Goal: Feedback & Contribution: Contribute content

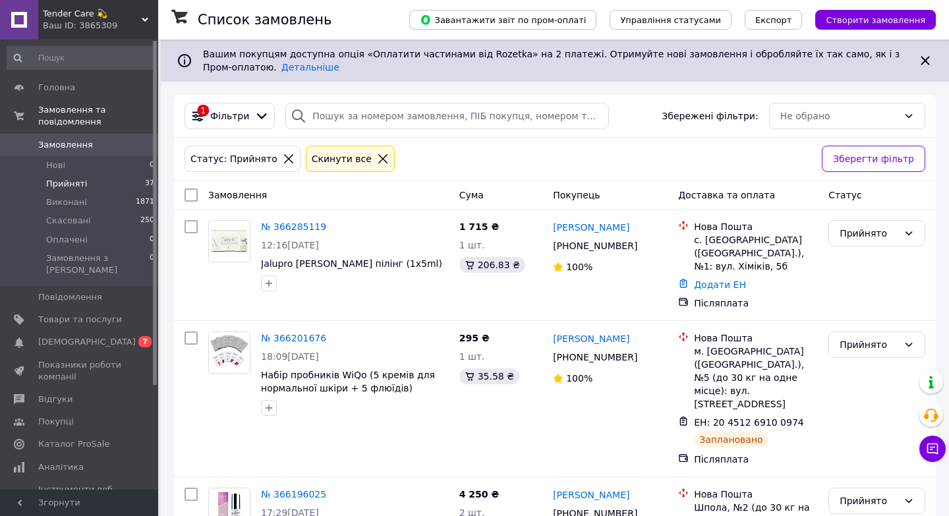
click at [86, 183] on li "Прийняті 37" at bounding box center [81, 184] width 162 height 18
click at [94, 336] on span "[DEMOGRAPHIC_DATA]" at bounding box center [80, 342] width 84 height 12
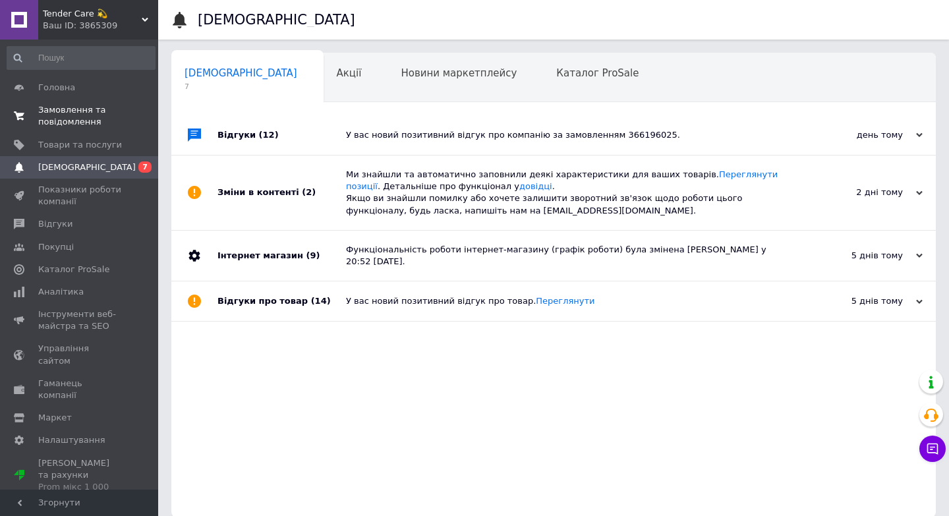
click at [102, 114] on span "Замовлення та повідомлення" at bounding box center [80, 116] width 84 height 24
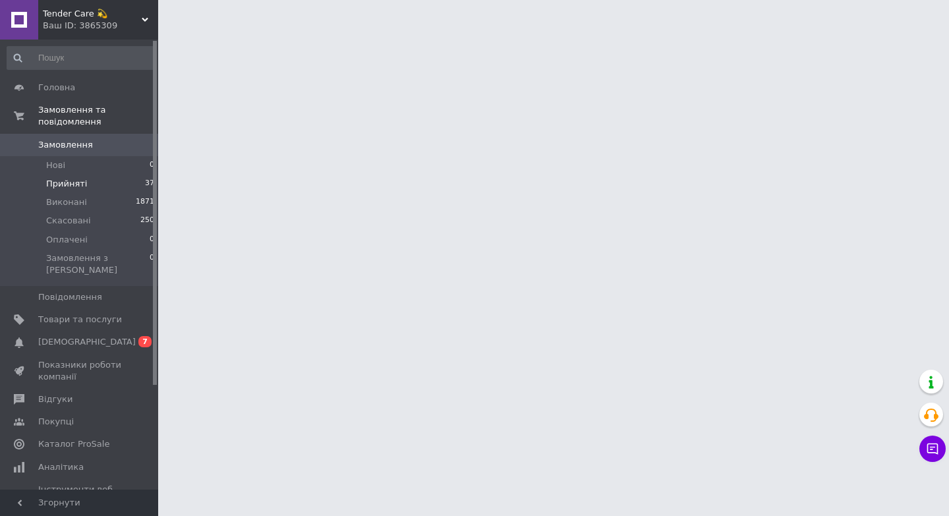
click at [88, 192] on li "Прийняті 37" at bounding box center [81, 184] width 162 height 18
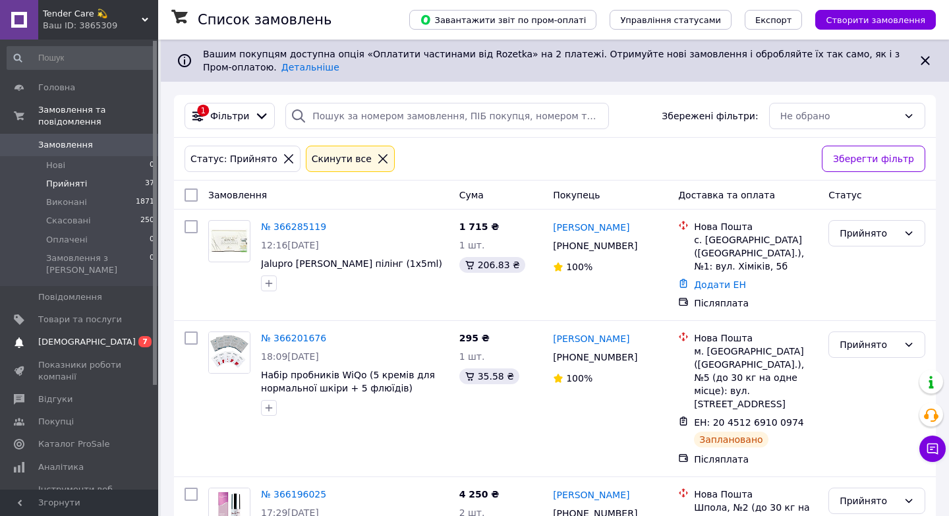
click at [92, 339] on link "[DEMOGRAPHIC_DATA] 0 7" at bounding box center [81, 342] width 162 height 22
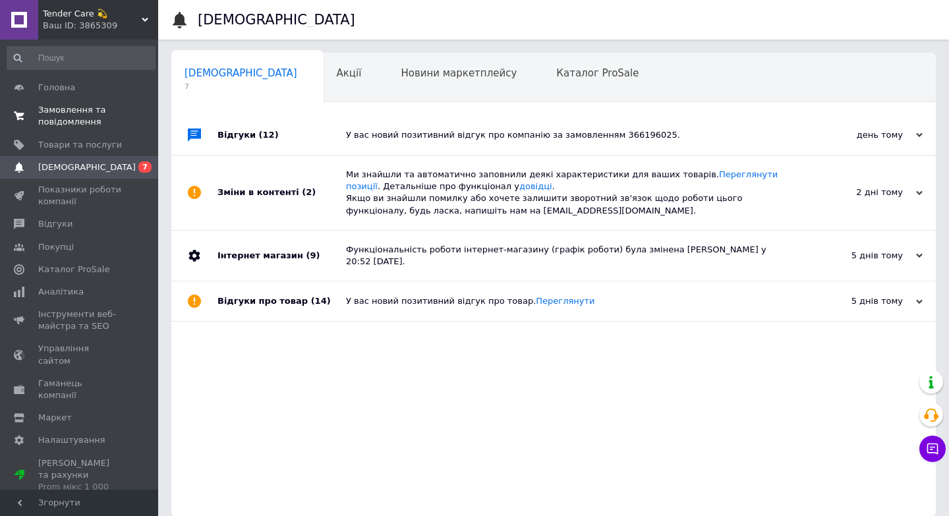
click at [92, 124] on span "Замовлення та повідомлення" at bounding box center [80, 116] width 84 height 24
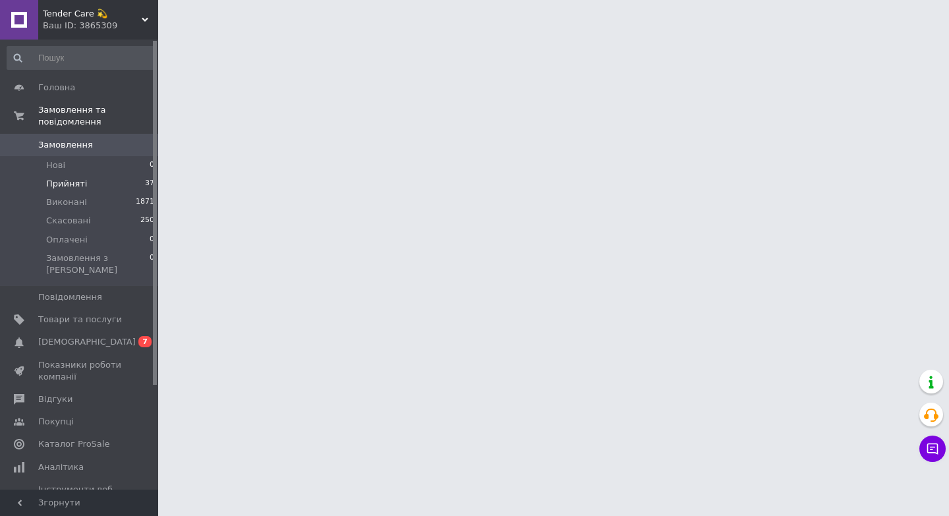
click at [90, 183] on li "Прийняті 37" at bounding box center [81, 184] width 162 height 18
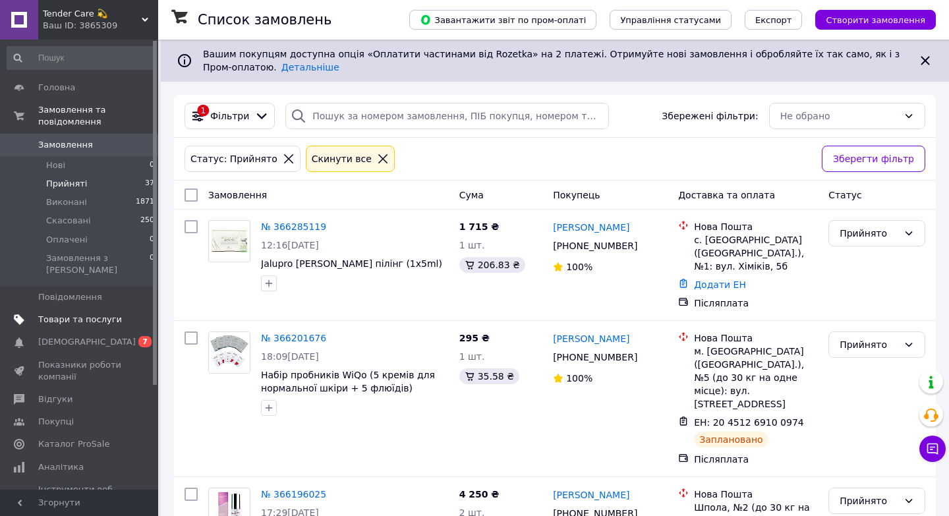
click at [84, 314] on span "Товари та послуги" at bounding box center [80, 320] width 84 height 12
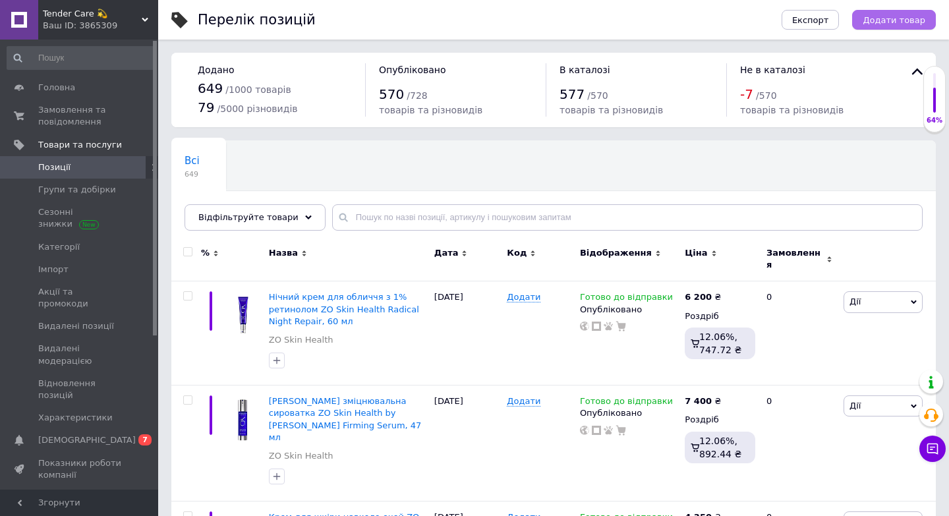
click at [897, 15] on span "Додати товар" at bounding box center [894, 20] width 63 height 10
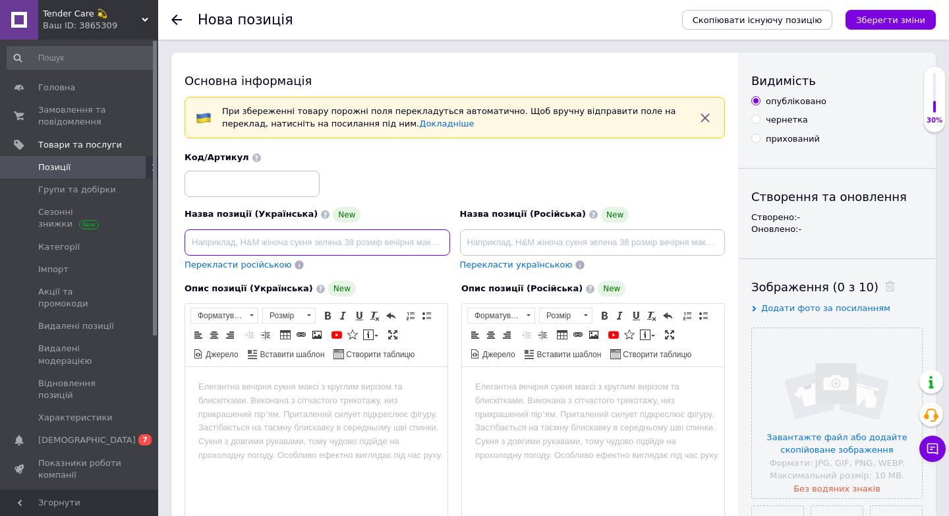
click at [272, 247] on input at bounding box center [318, 242] width 266 height 26
paste input "Система нормалізації стану шкіри ZO Skin Health Skin Normalizing System"
type input "Система нормалізації стану шкіри ZO Skin Health Skin Normalizing System"
click at [794, 460] on input "file" at bounding box center [837, 413] width 170 height 170
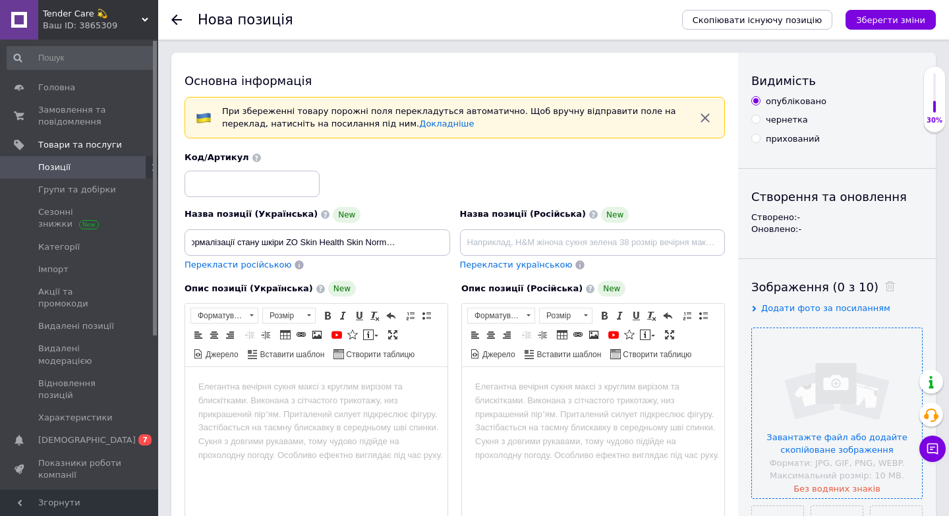
scroll to position [0, 0]
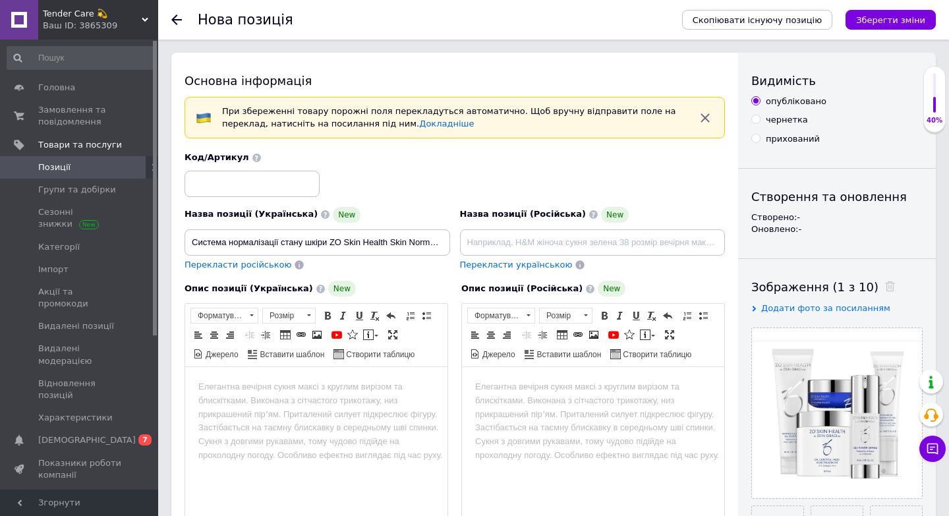
click at [247, 386] on body "Редактор, D16BB078-5E15-41E7-95B5-79A3D4AA0F19" at bounding box center [316, 387] width 236 height 14
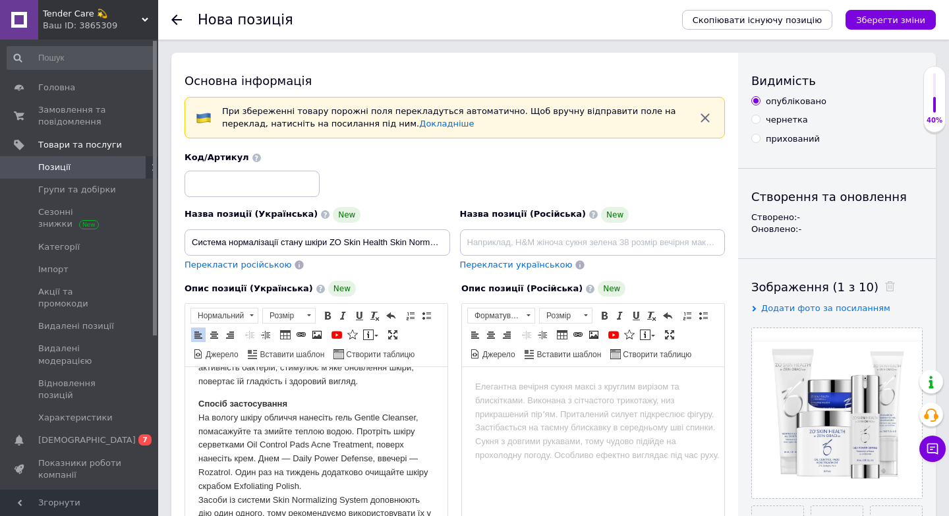
scroll to position [16, 0]
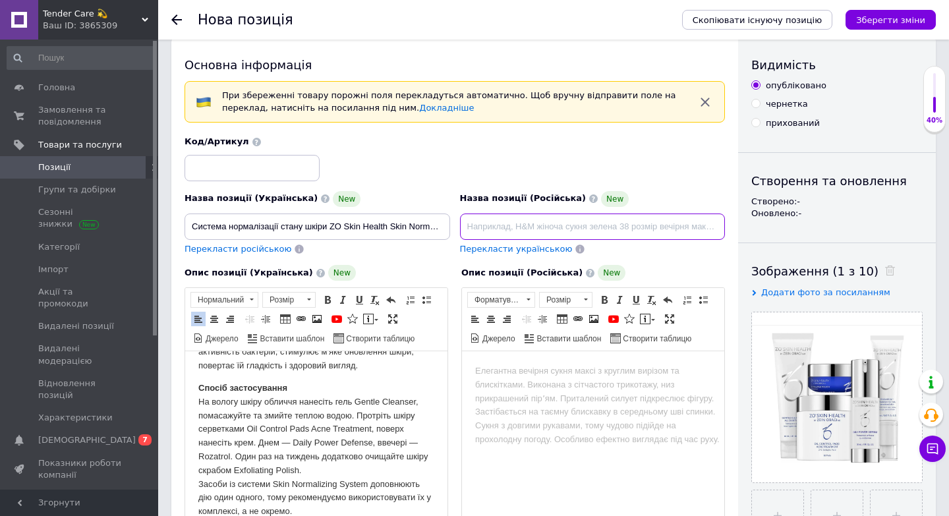
click at [489, 222] on input at bounding box center [593, 227] width 266 height 26
paste input "Система нормализации состояния кожи ZO Skin Health Skin Normalizing System"
type input "Система нормализации состояния кожи ZO Skin Health Skin Normalizing System"
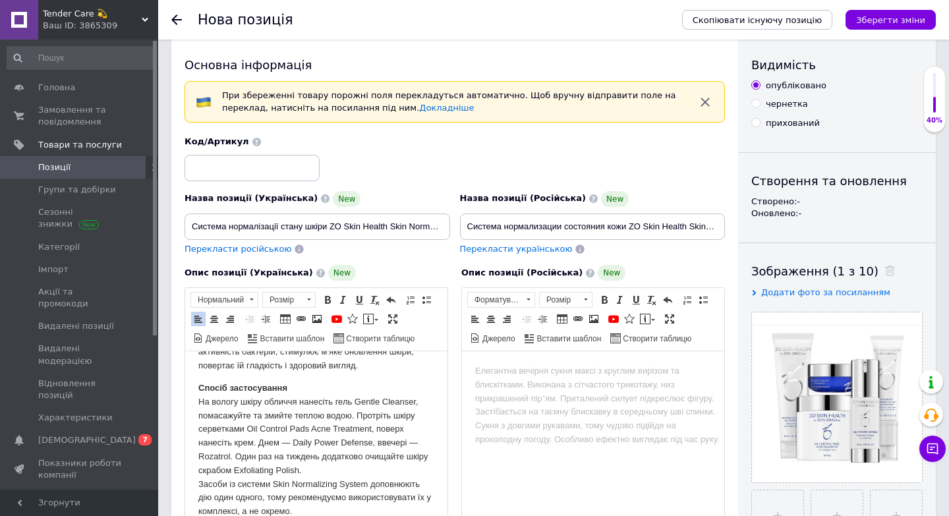
click at [525, 354] on html at bounding box center [593, 371] width 262 height 40
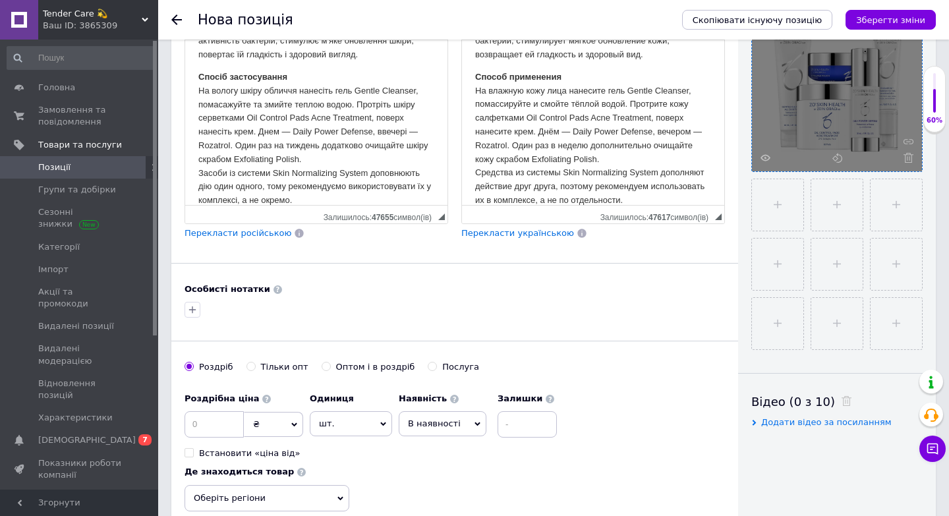
scroll to position [471, 0]
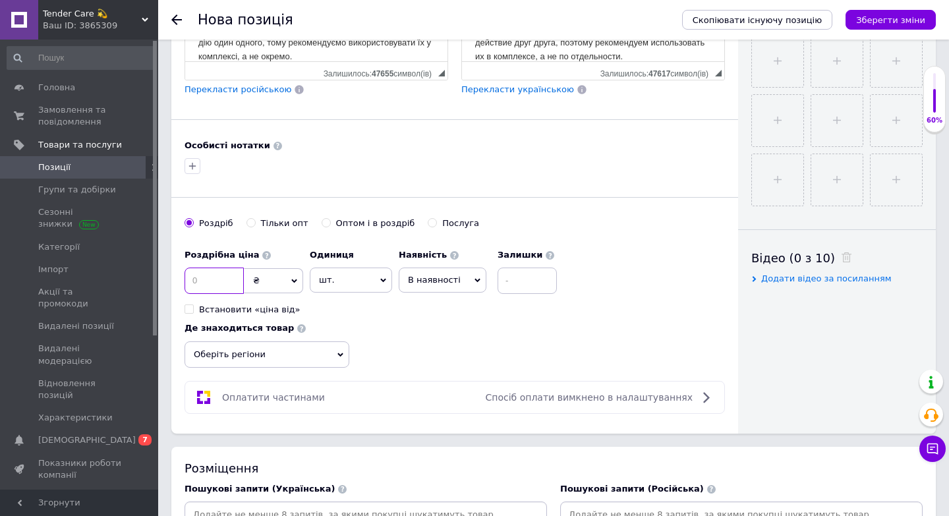
click at [229, 283] on input at bounding box center [214, 281] width 59 height 26
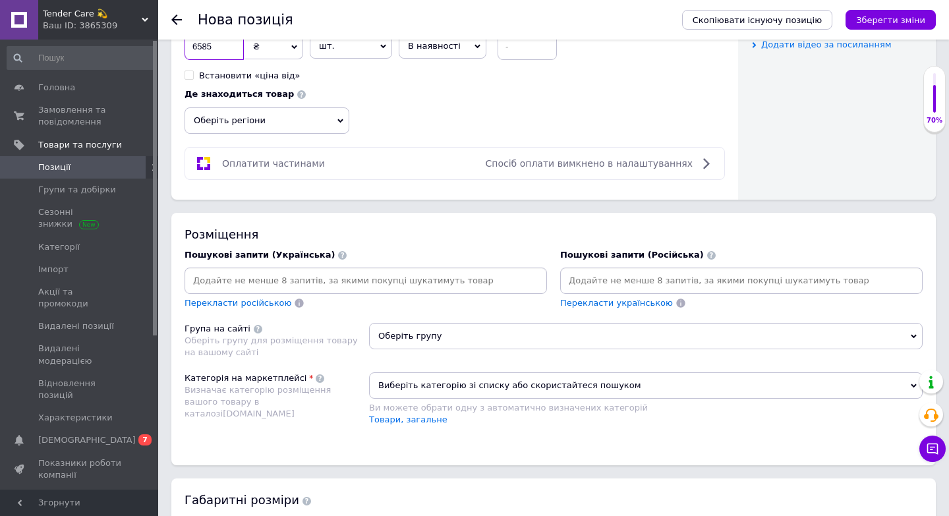
scroll to position [762, 0]
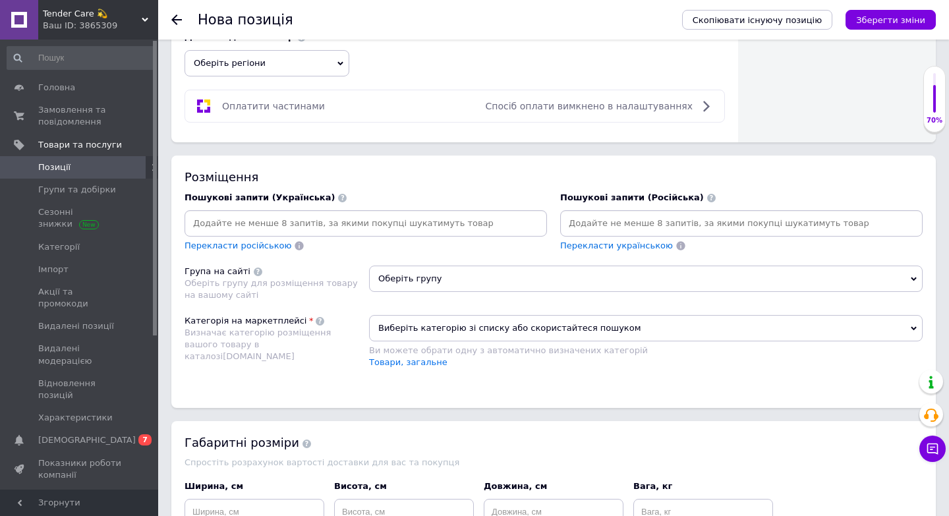
type input "6585"
click at [213, 231] on input at bounding box center [365, 224] width 357 height 20
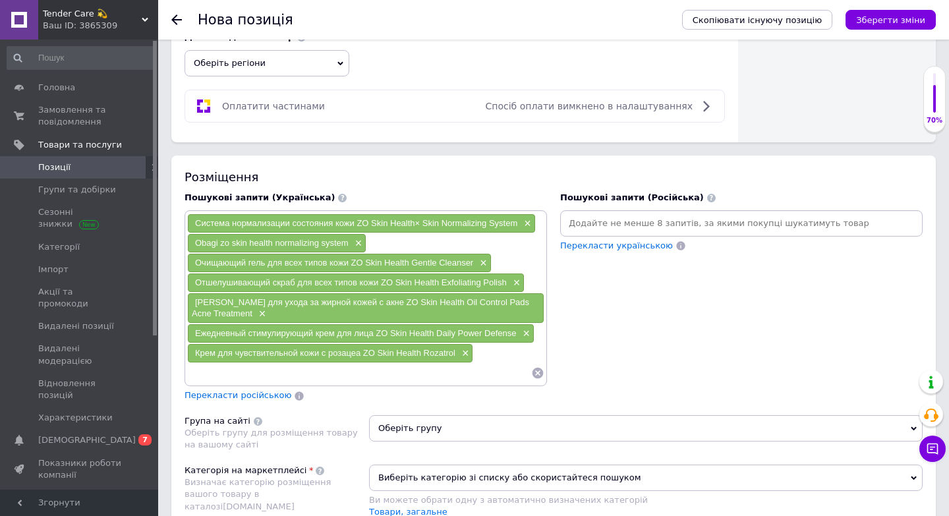
click at [621, 217] on input at bounding box center [741, 224] width 357 height 20
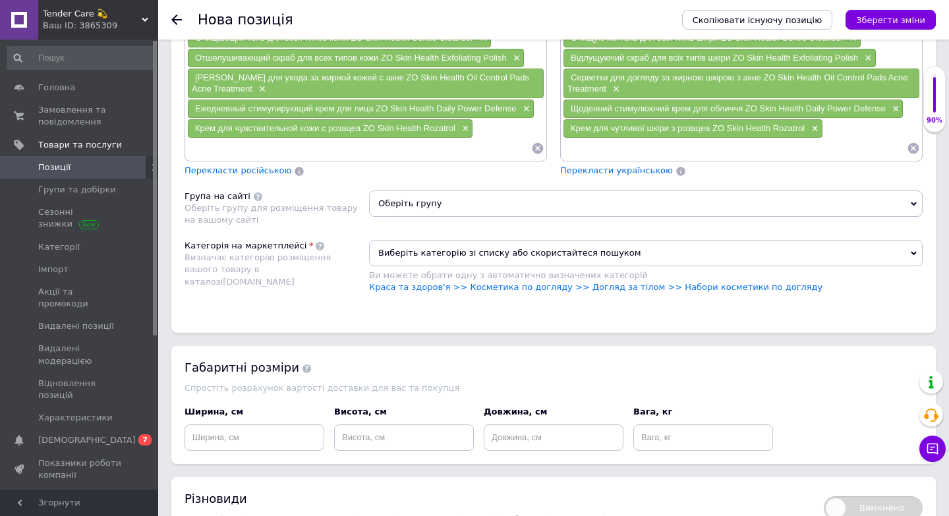
scroll to position [1119, 0]
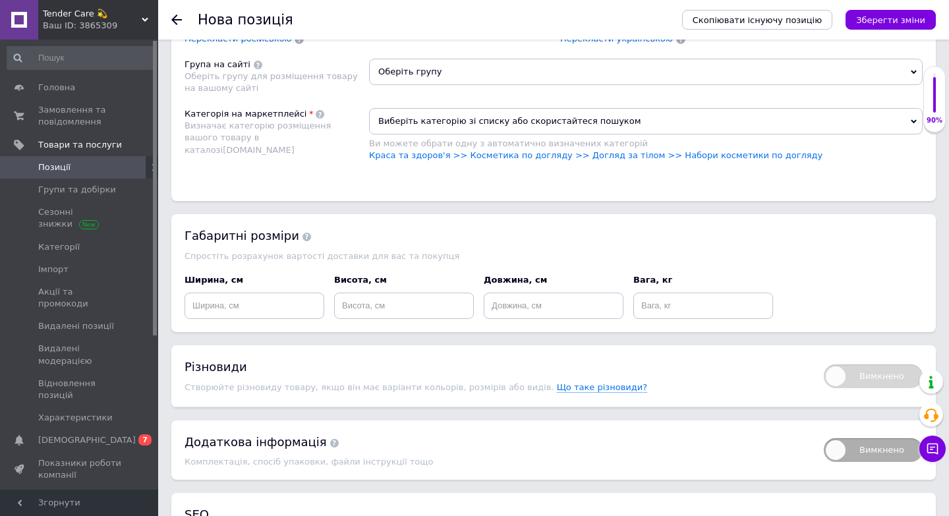
click at [439, 69] on span "Оберіть групу" at bounding box center [646, 72] width 554 height 26
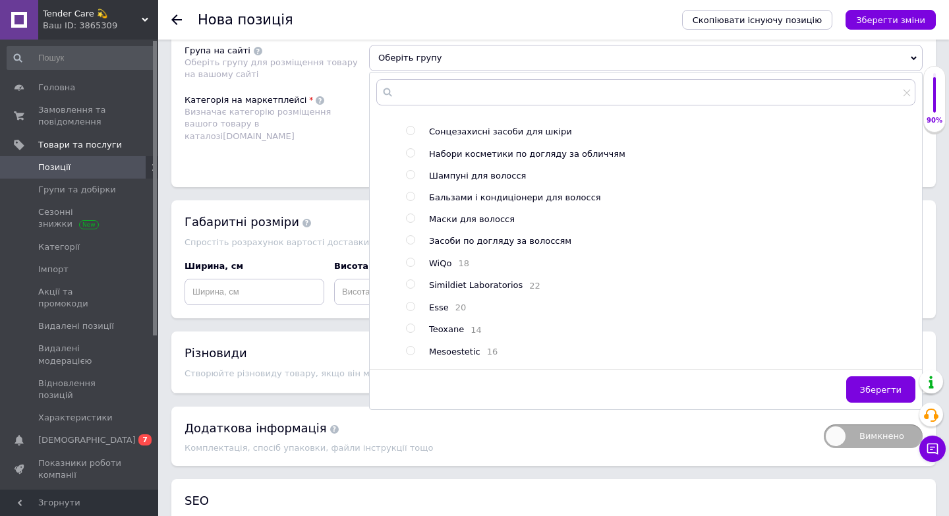
scroll to position [529, 0]
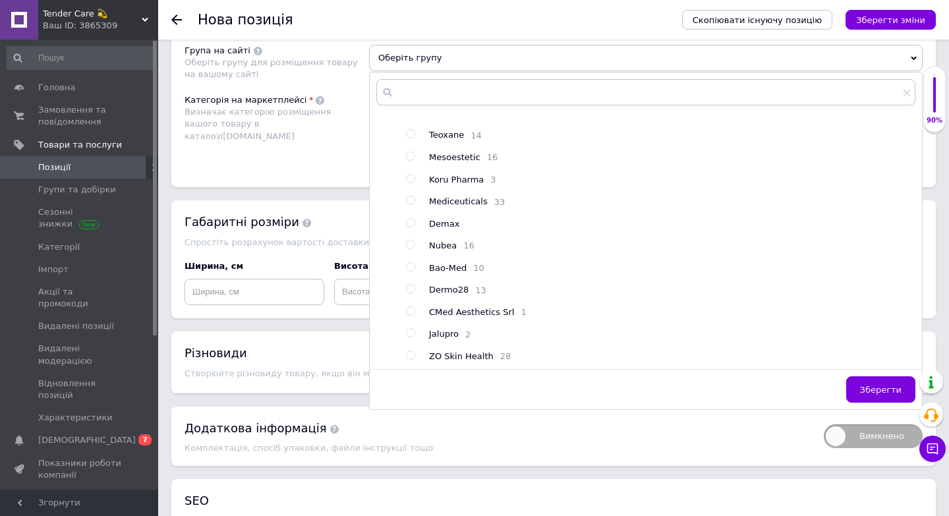
click at [411, 357] on input "radio" at bounding box center [410, 355] width 9 height 9
radio input "true"
click at [881, 397] on button "Зберегти" at bounding box center [880, 389] width 69 height 26
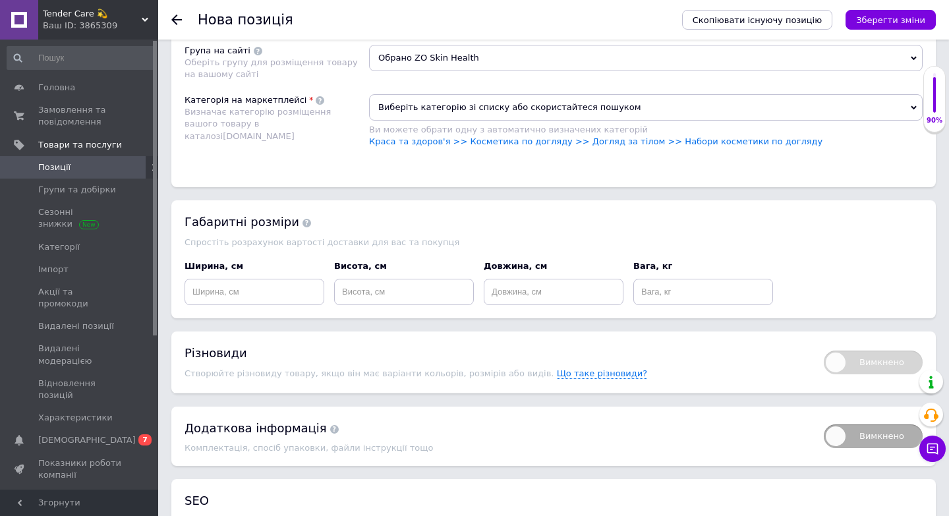
scroll to position [1062, 0]
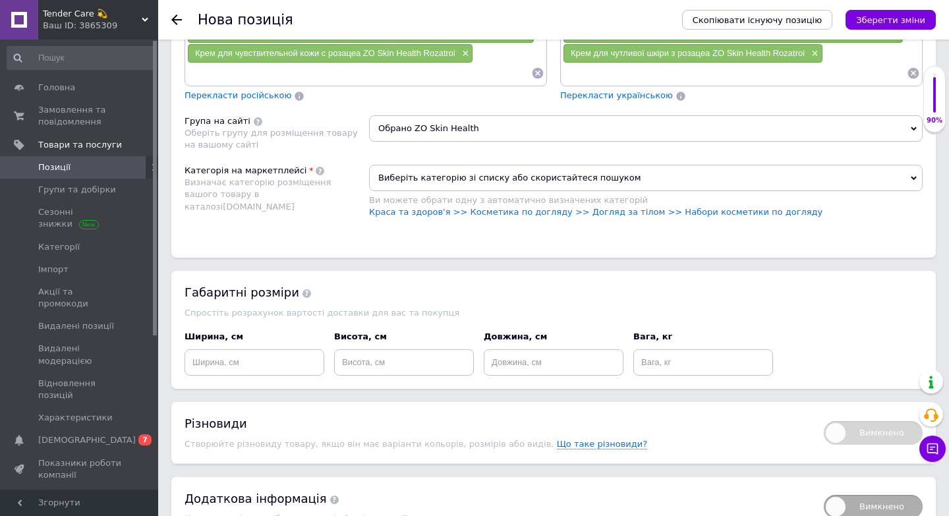
click at [426, 181] on span "Виберіть категорію зі списку або скористайтеся пошуком" at bounding box center [646, 178] width 554 height 26
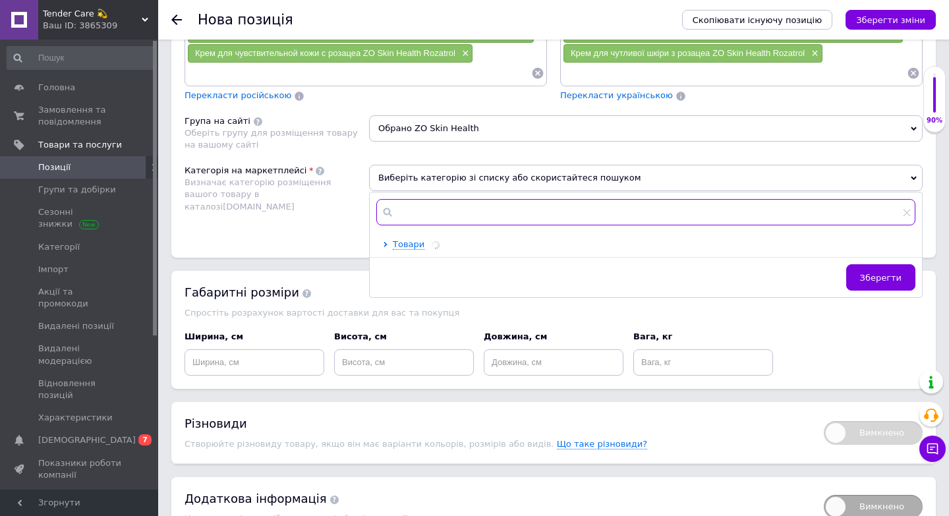
click at [420, 208] on input "text" at bounding box center [645, 212] width 539 height 26
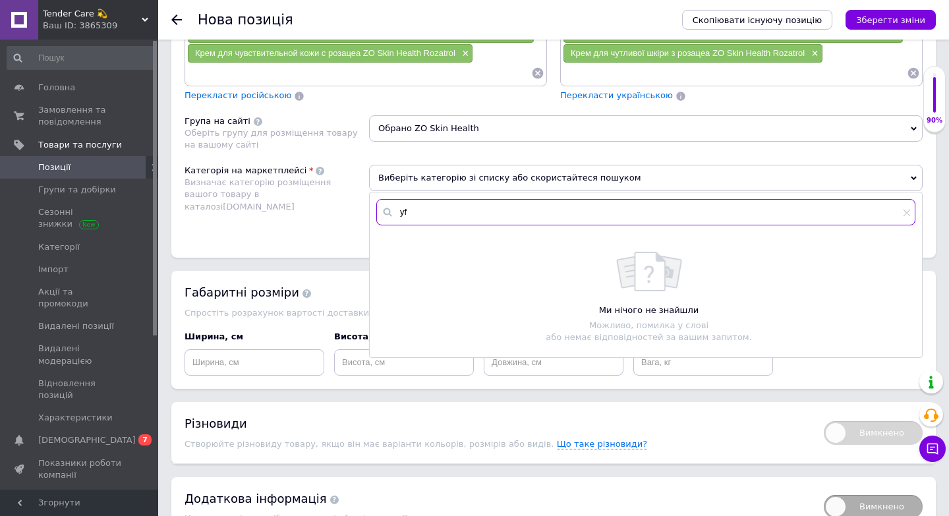
type input "y"
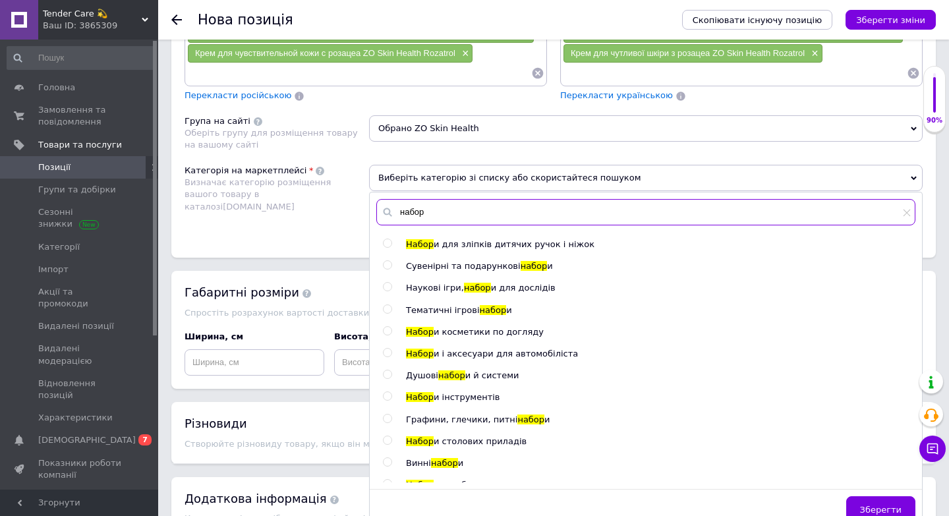
scroll to position [2, 0]
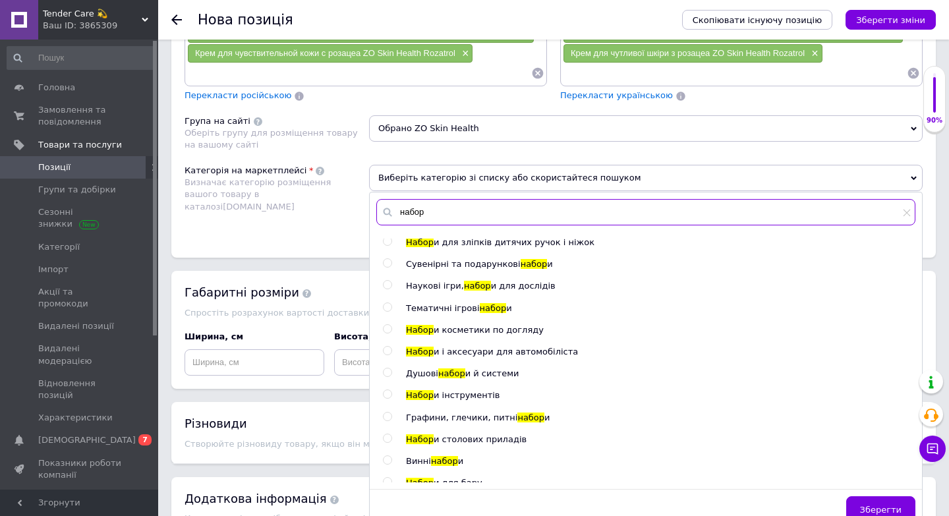
type input "набор"
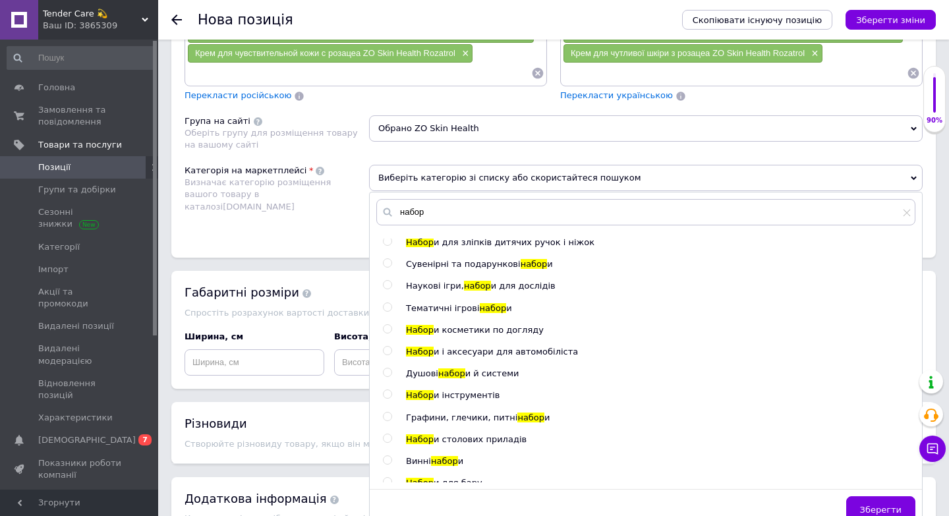
click at [388, 328] on input "radio" at bounding box center [387, 329] width 9 height 9
radio input "true"
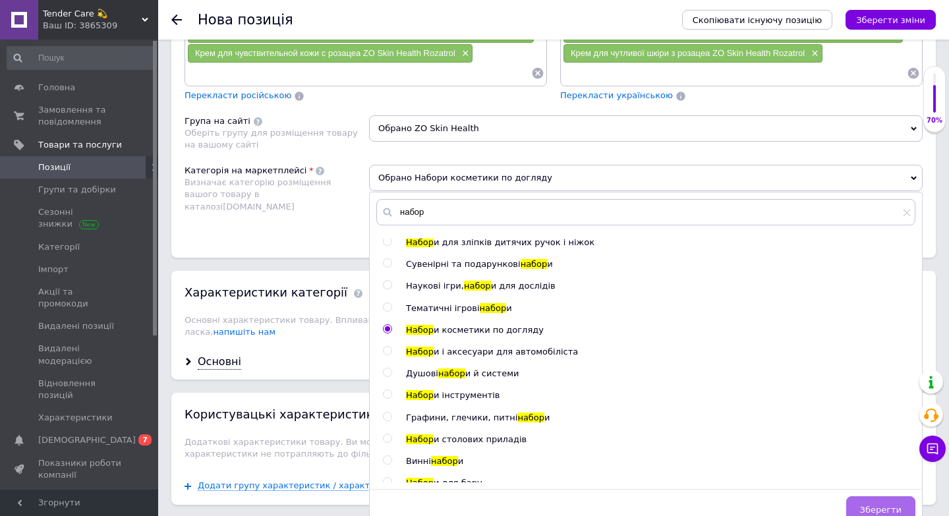
click at [895, 514] on span "Зберегти" at bounding box center [881, 510] width 42 height 10
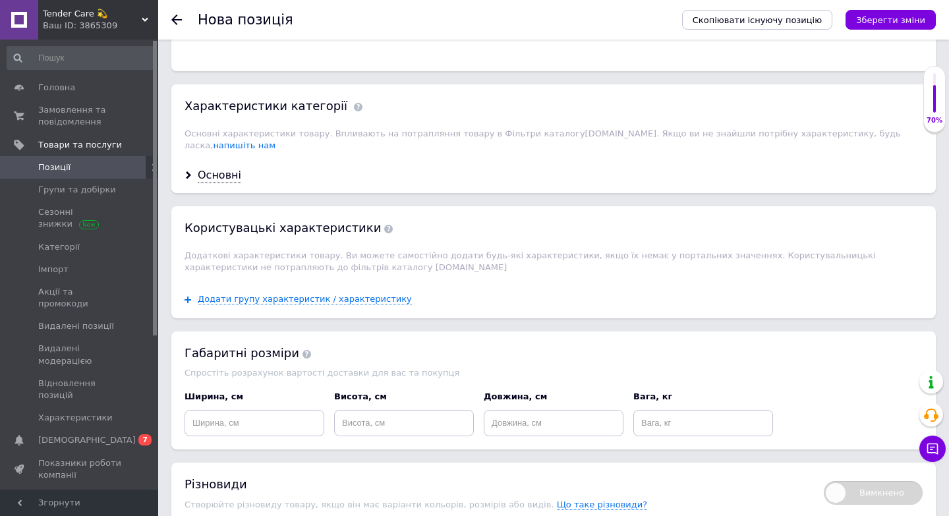
scroll to position [1297, 0]
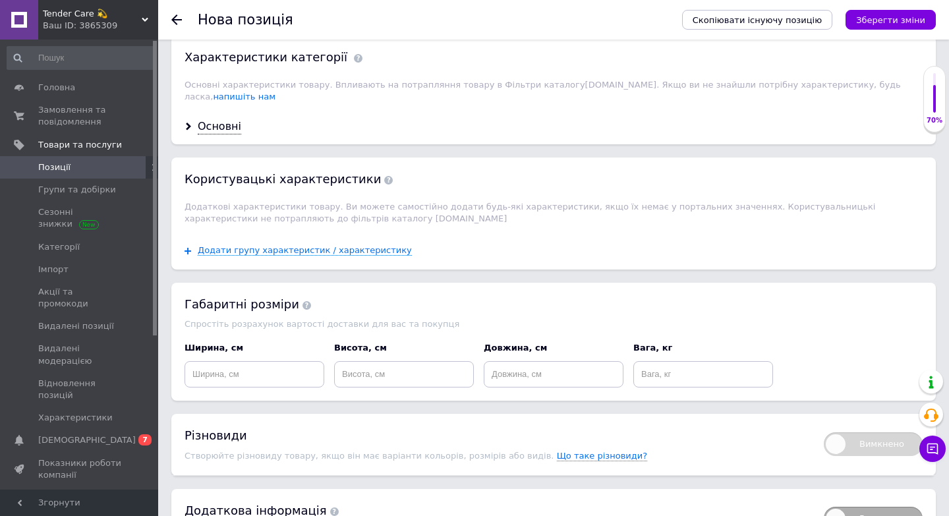
click at [193, 119] on div "Основні" at bounding box center [553, 126] width 765 height 35
click at [219, 119] on div "Основні" at bounding box center [220, 126] width 44 height 15
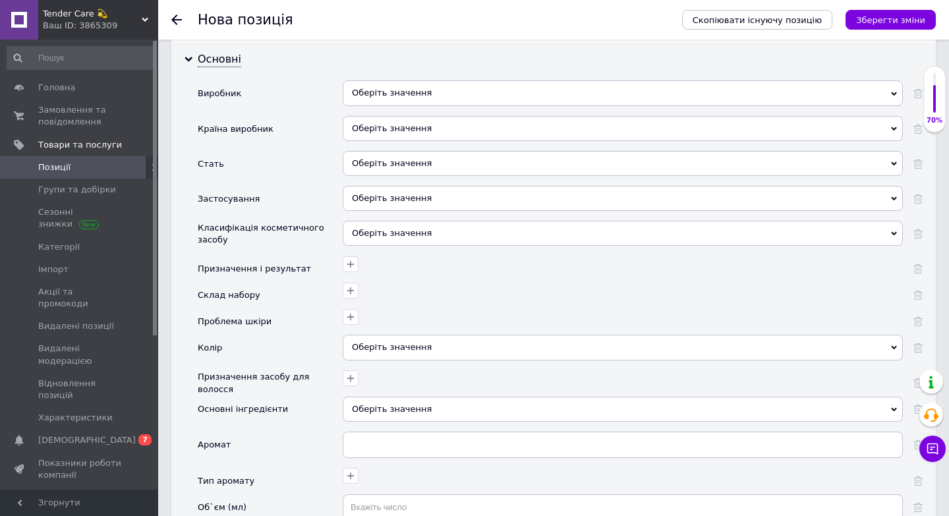
scroll to position [1365, 0]
click at [425, 84] on div "Оберіть значення" at bounding box center [623, 92] width 560 height 25
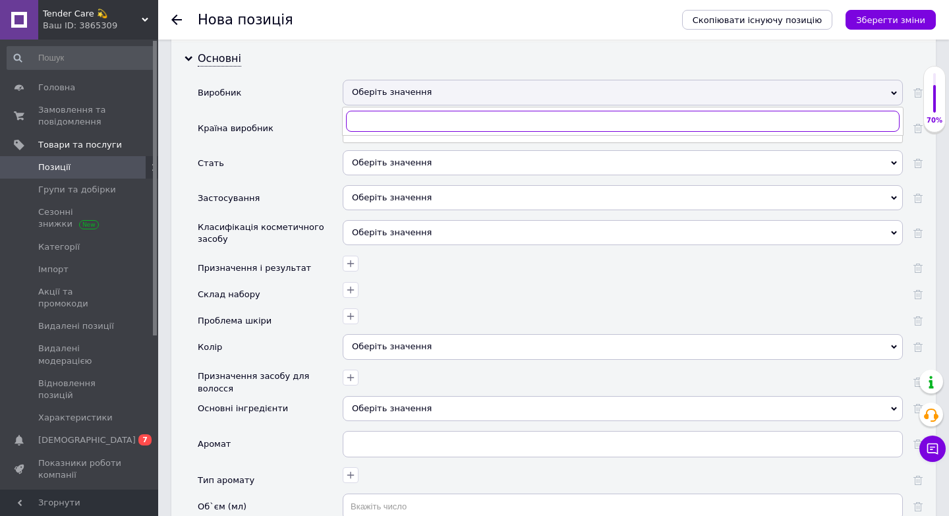
type input "Ч"
type input "[PERSON_NAME]"
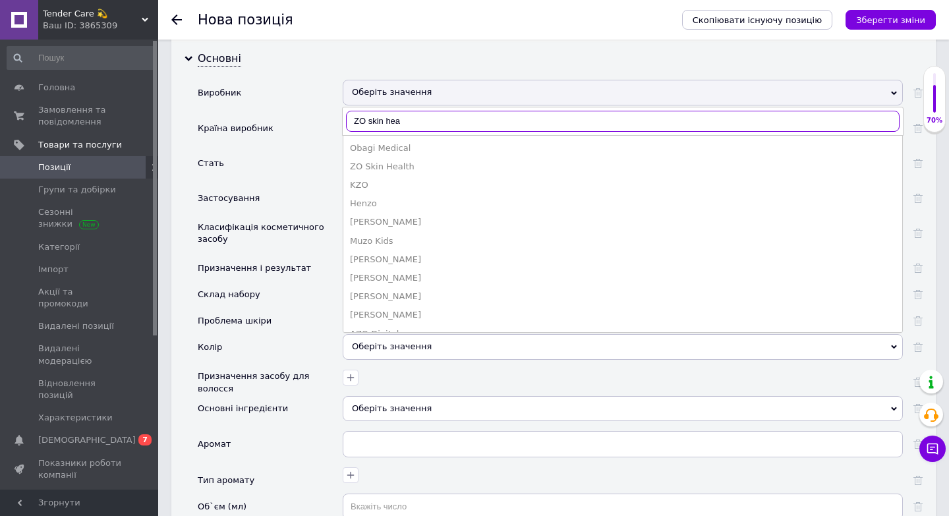
type input "ZO skin heal"
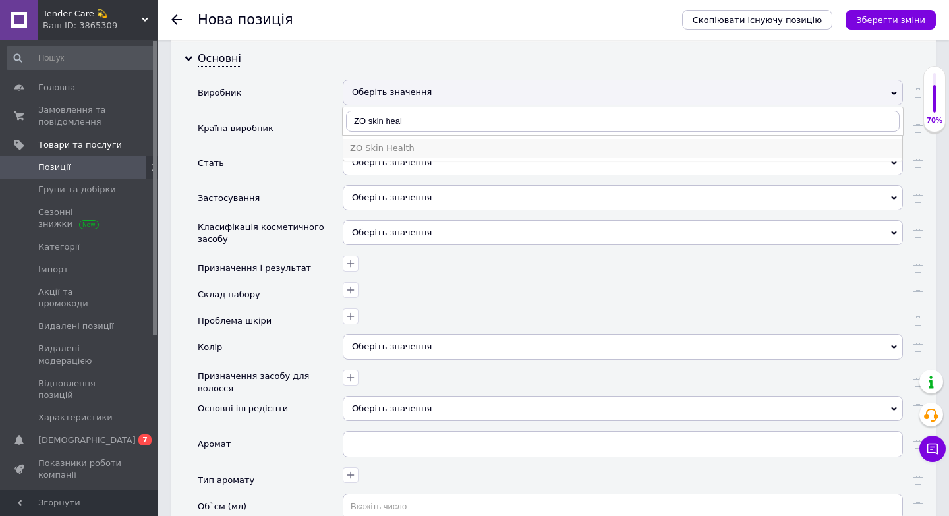
click at [417, 143] on li "ZO Skin Health" at bounding box center [622, 148] width 559 height 18
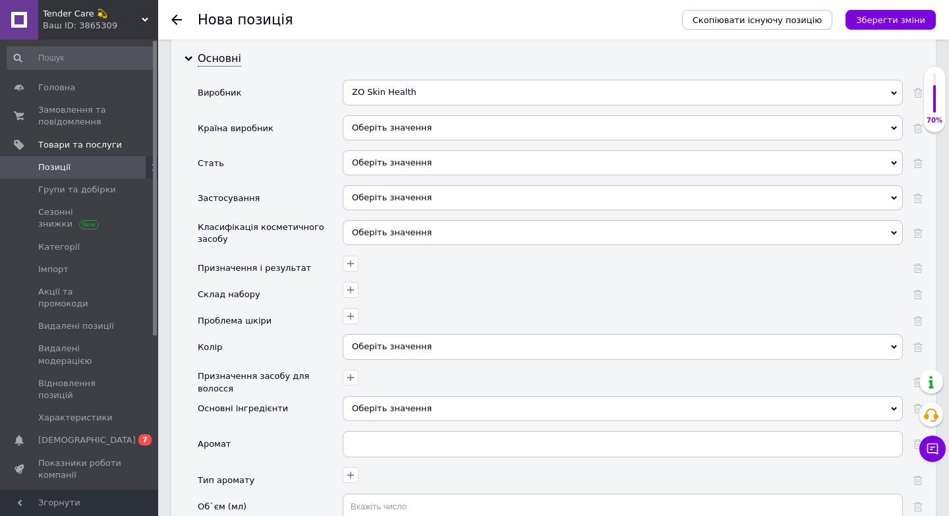
click at [378, 115] on div "Оберіть значення" at bounding box center [623, 127] width 560 height 25
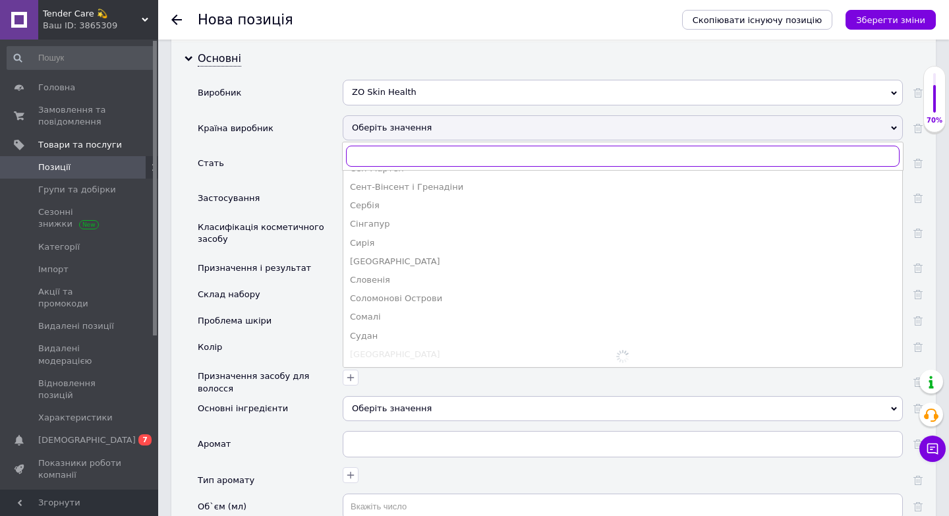
scroll to position [2615, 0]
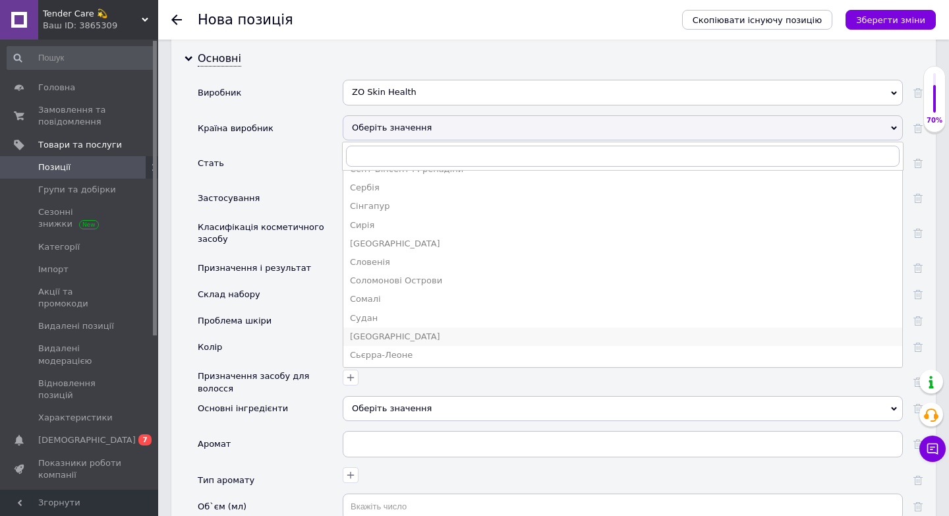
click at [377, 331] on div "[GEOGRAPHIC_DATA]" at bounding box center [623, 337] width 546 height 12
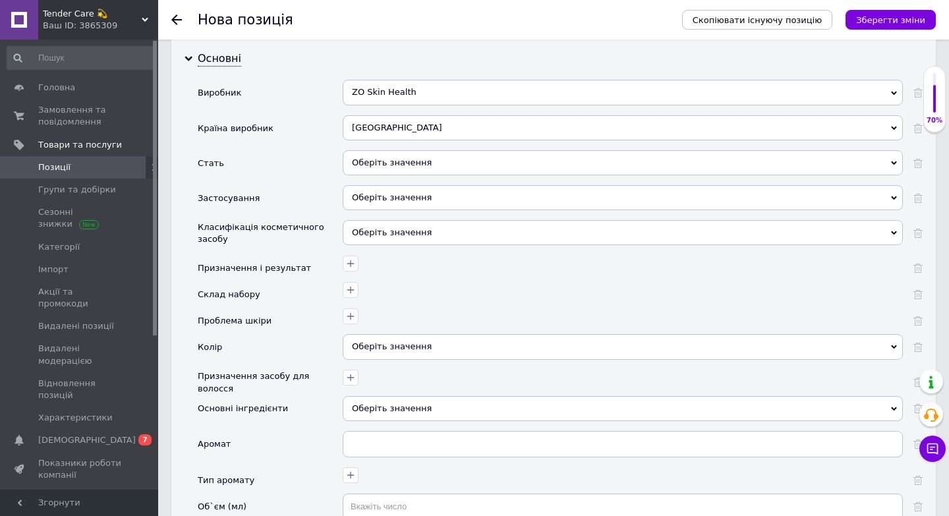
click at [389, 150] on div "Оберіть значення" at bounding box center [623, 162] width 560 height 25
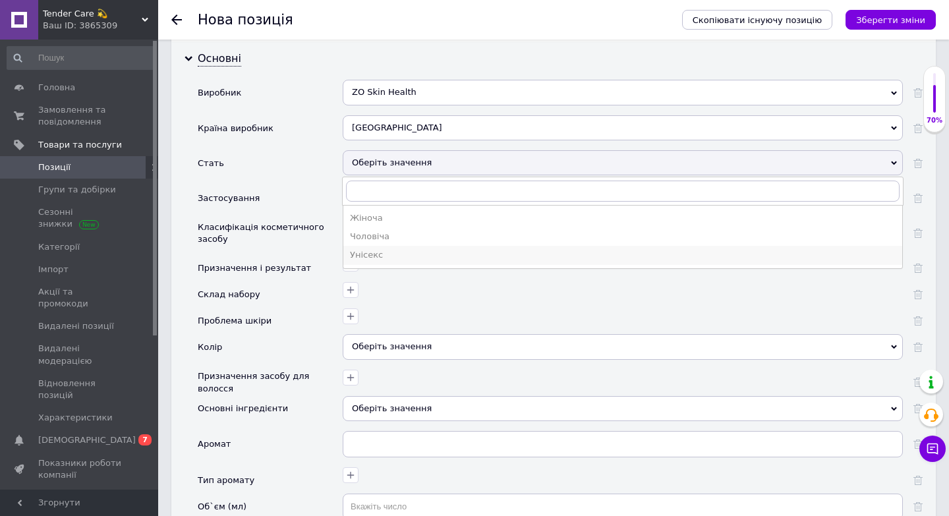
click at [372, 249] on div "Унісекс" at bounding box center [623, 255] width 546 height 12
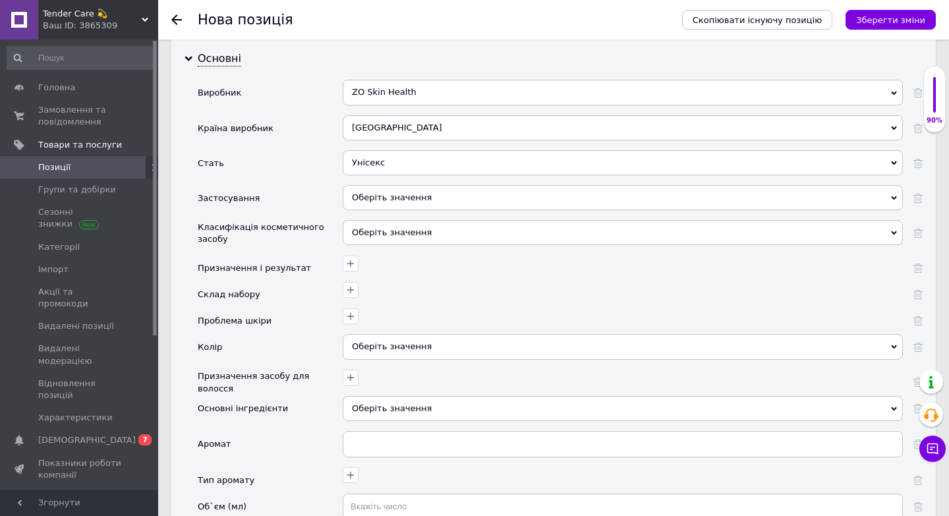
click at [372, 187] on div "Оберіть значення" at bounding box center [623, 197] width 560 height 25
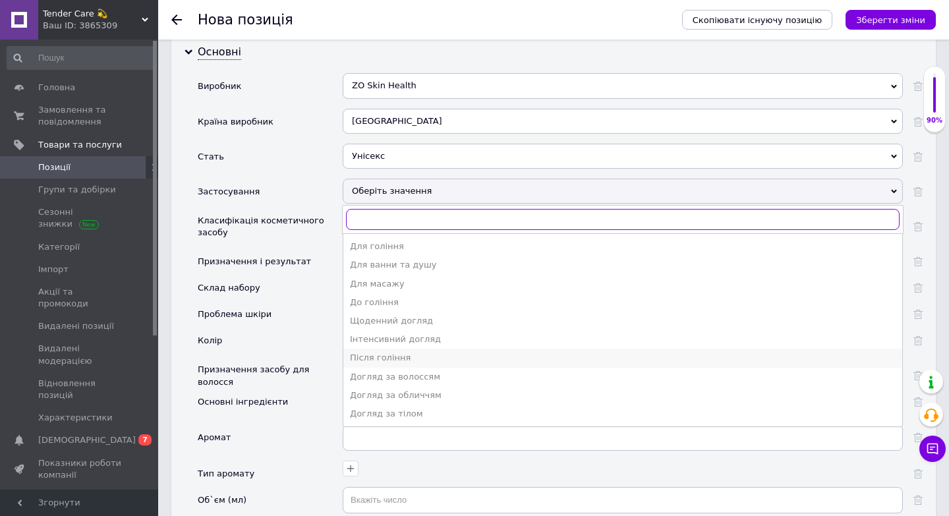
scroll to position [1376, 0]
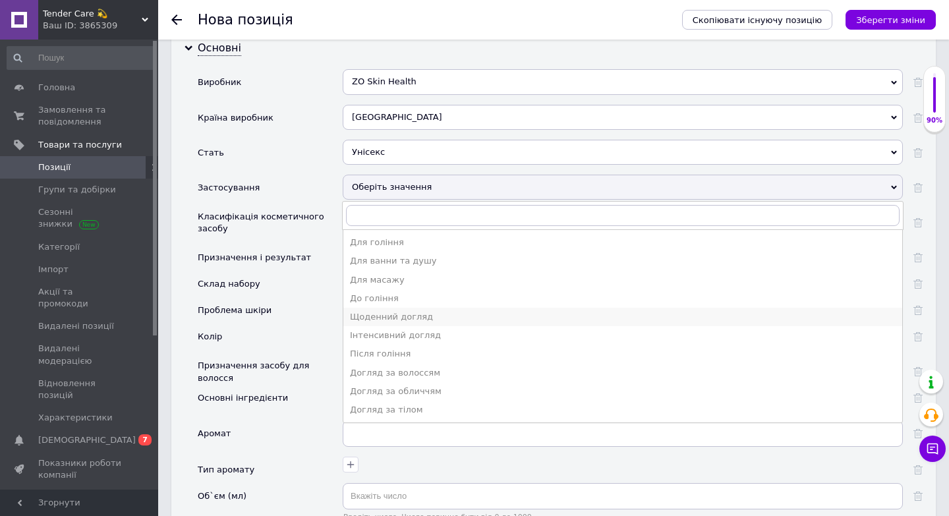
click at [406, 311] on div "Щоденний догляд" at bounding box center [623, 317] width 546 height 12
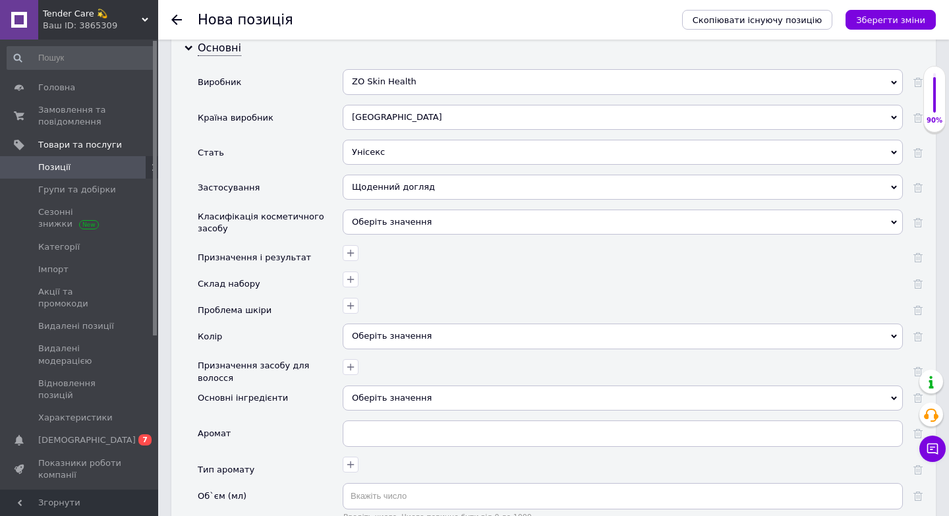
click at [373, 210] on div "Оберіть значення" at bounding box center [623, 222] width 560 height 25
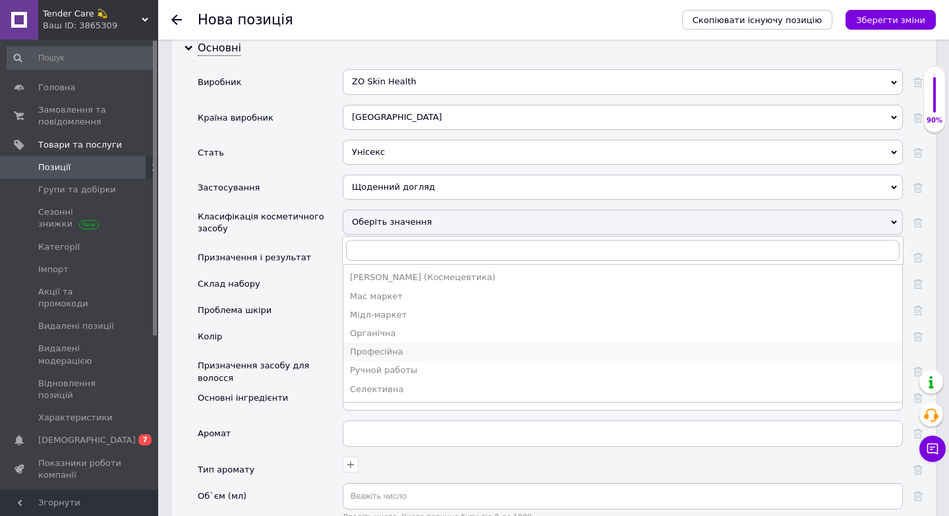
click at [387, 346] on div "Професійна" at bounding box center [623, 352] width 546 height 12
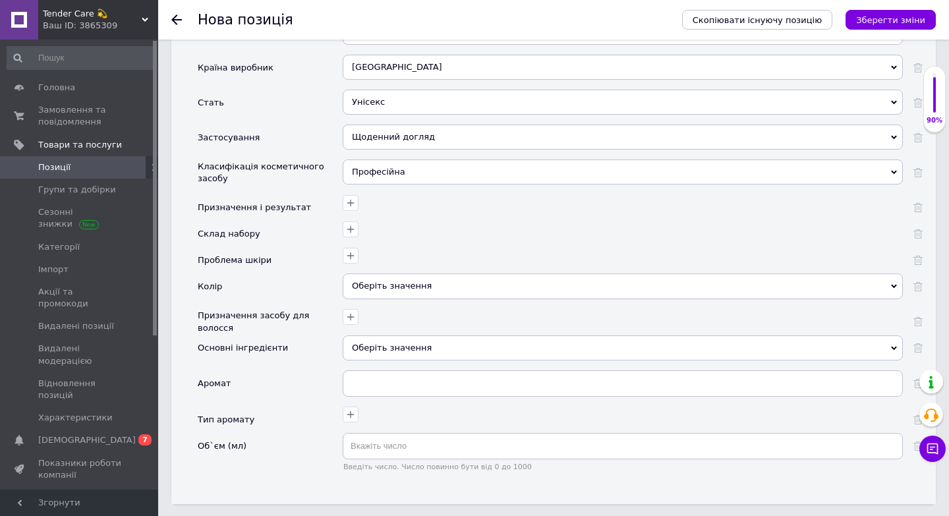
scroll to position [1427, 0]
click at [348, 197] on icon "button" at bounding box center [350, 202] width 11 height 11
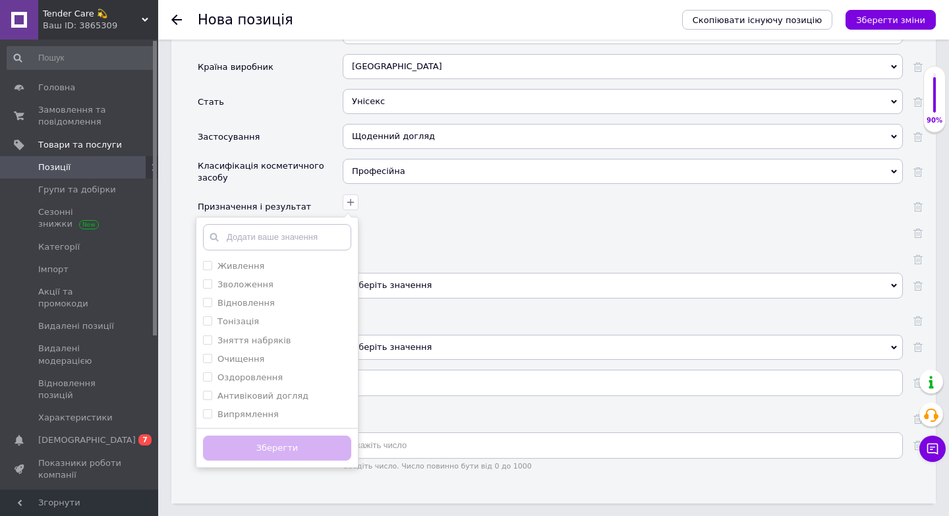
click at [440, 273] on div "Оберіть значення" at bounding box center [623, 285] width 560 height 25
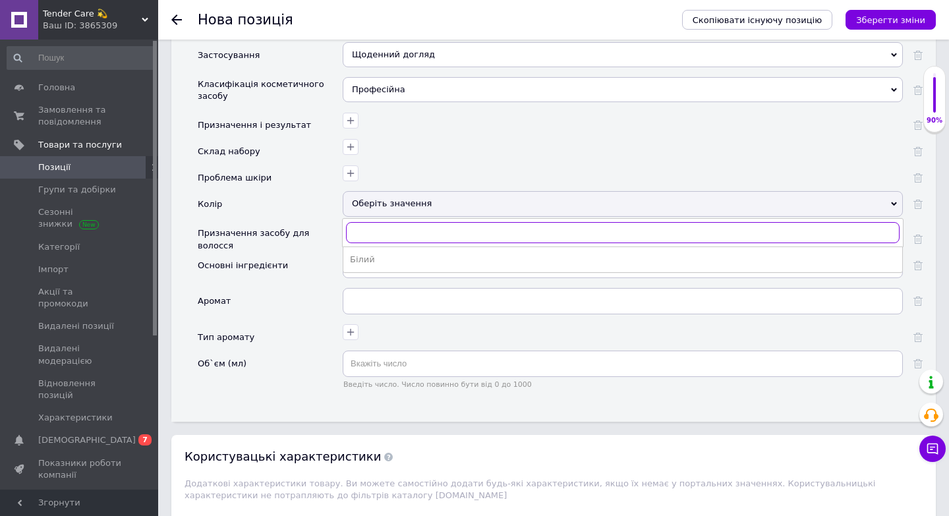
scroll to position [1530, 0]
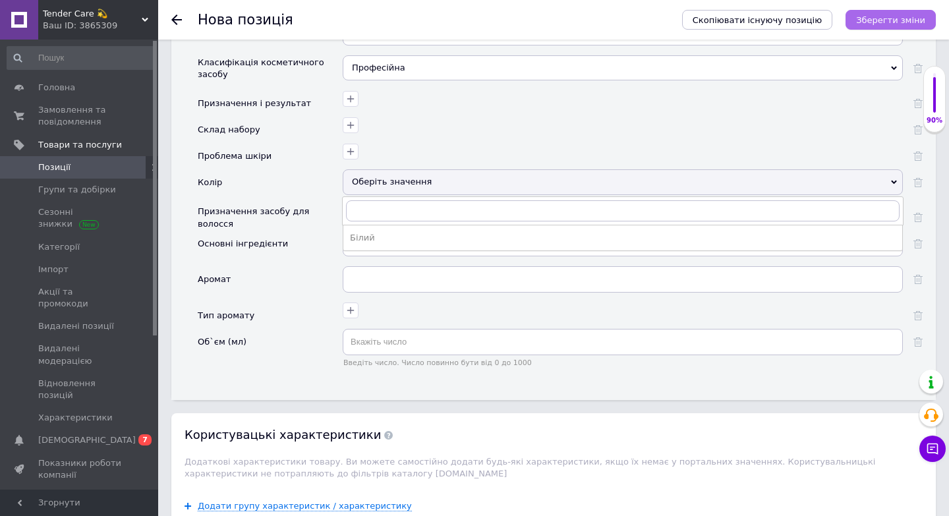
click at [903, 16] on icon "Зберегти зміни" at bounding box center [890, 20] width 69 height 10
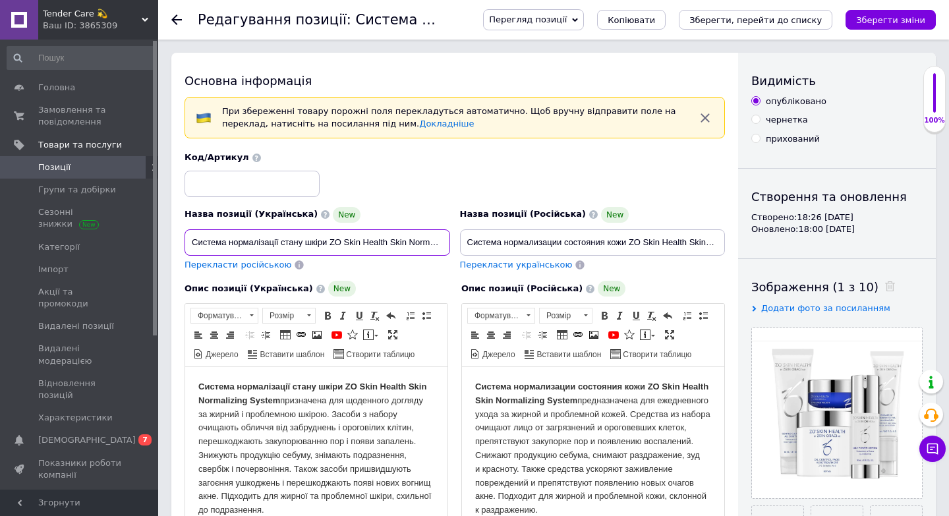
scroll to position [0, 44]
drag, startPoint x: 187, startPoint y: 240, endPoint x: 603, endPoint y: 253, distance: 415.5
click at [603, 253] on div "Назва позиції (Українська) New Система нормалізації стану шкіри ZO Skin Health …" at bounding box center [455, 211] width 550 height 129
drag, startPoint x: 466, startPoint y: 238, endPoint x: 794, endPoint y: 251, distance: 327.9
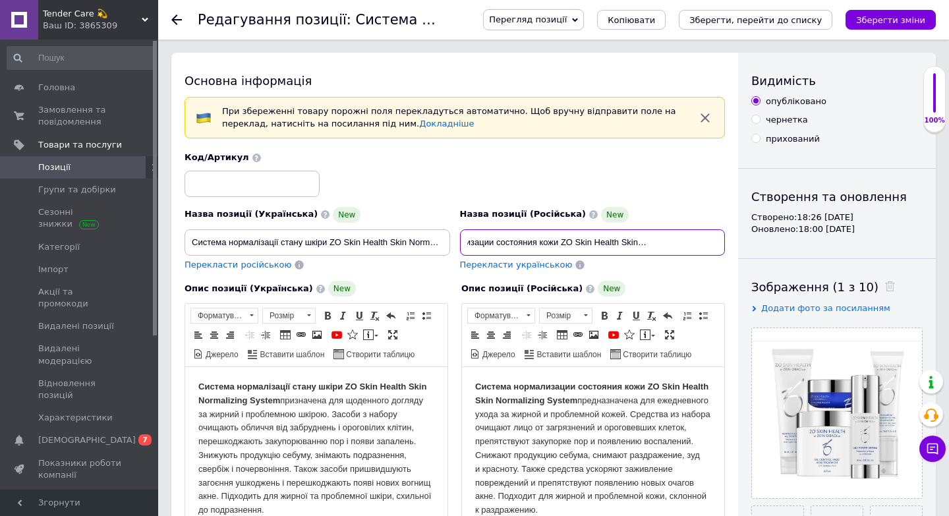
click at [794, 251] on div "Основна інформація При збереженні товару порожні поля перекладуться автоматично…" at bounding box center [553, 481] width 765 height 856
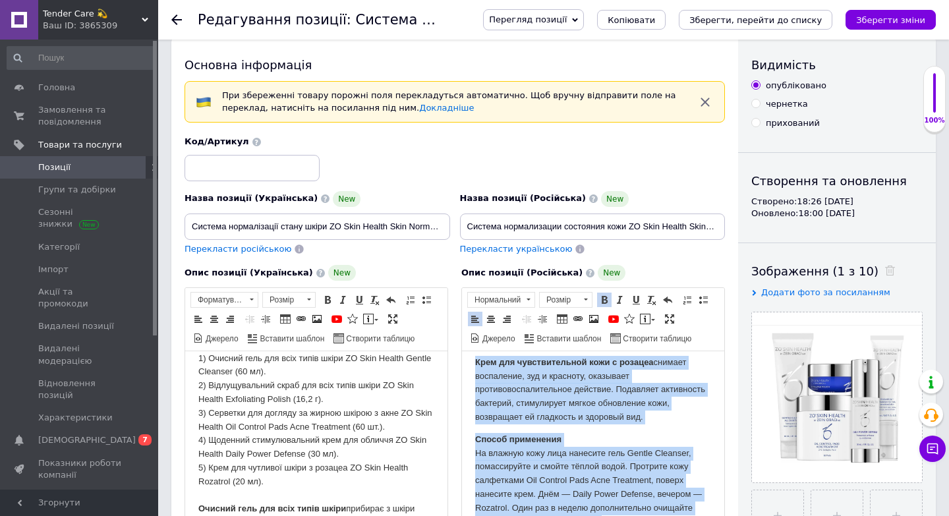
scroll to position [650, 0]
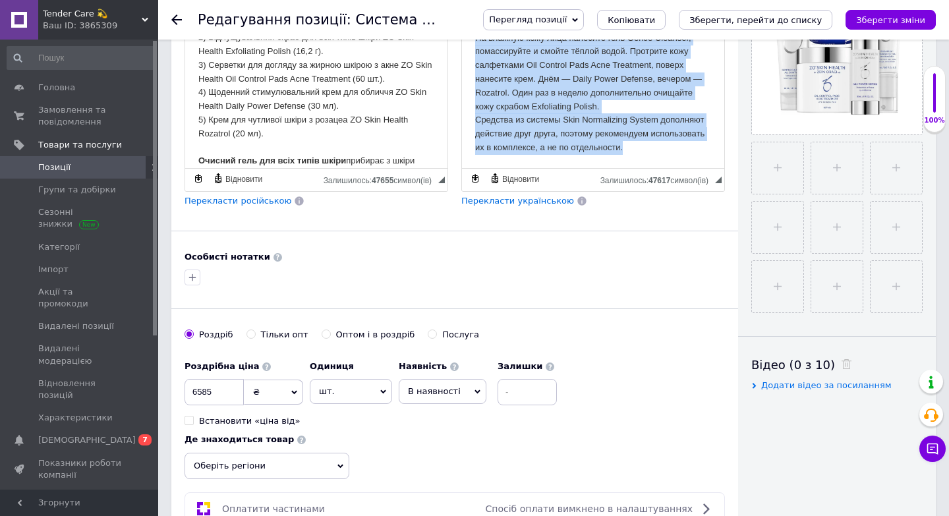
drag, startPoint x: 474, startPoint y: 22, endPoint x: 547, endPoint y: 167, distance: 162.7
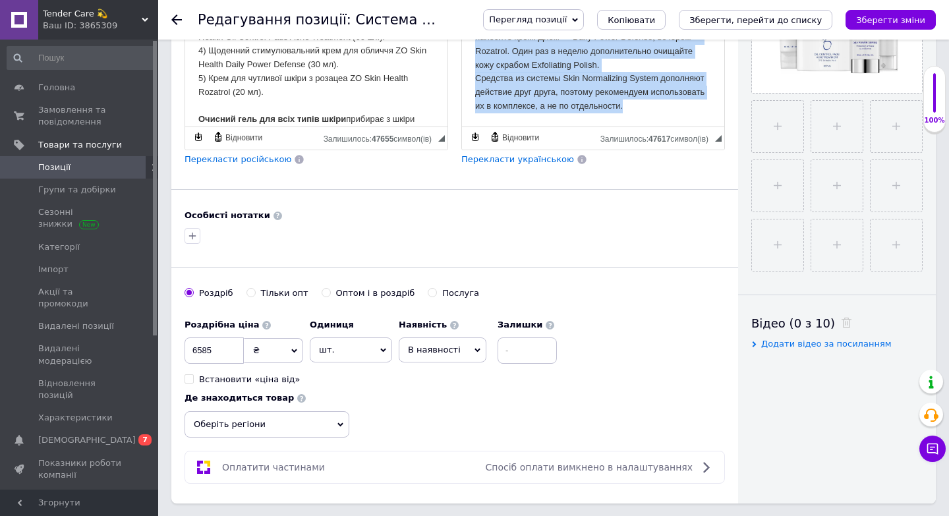
copy body "Loremip dolorsitamet consectet adip EL Sedd Eiusmo Temp Incididuntu Labore etdo…"
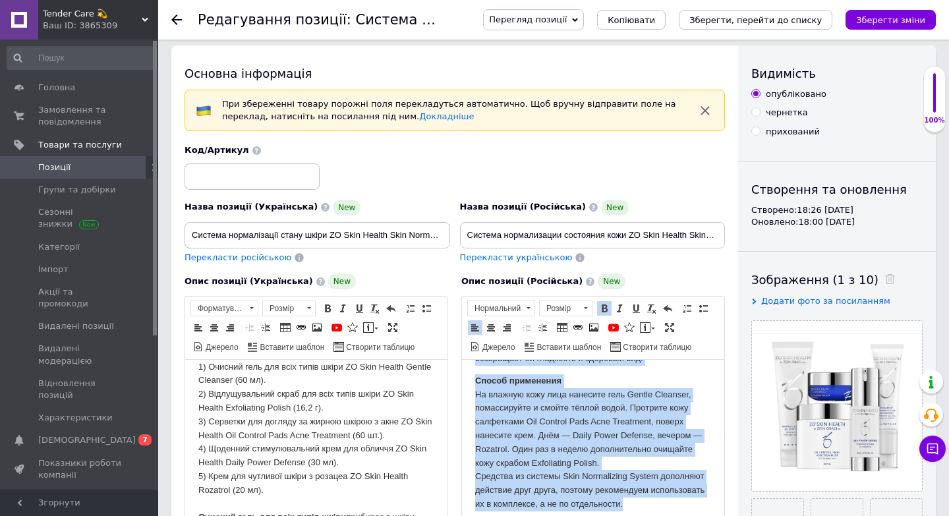
scroll to position [31, 0]
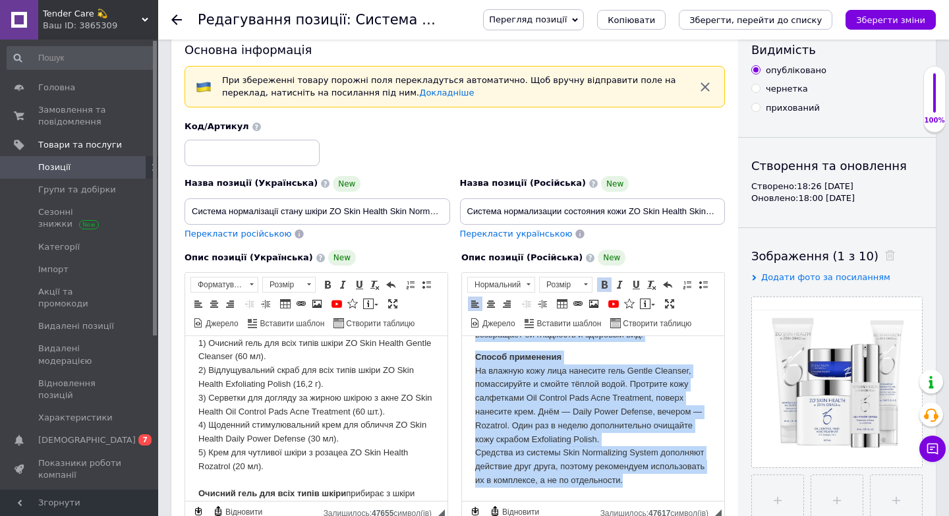
click at [498, 392] on p "Способ применения На влажную кожу лица нанесите гель Gentle Cleanser, помассиру…" at bounding box center [593, 419] width 236 height 137
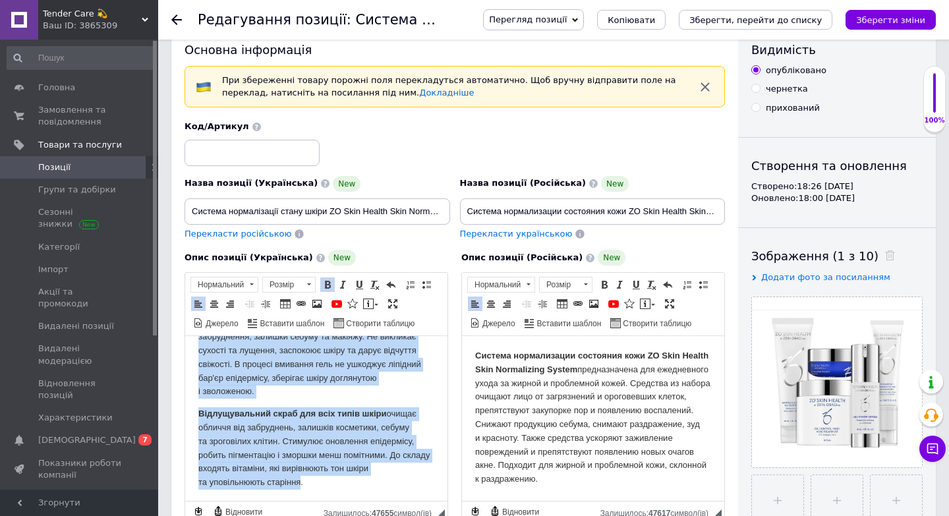
scroll to position [636, 0]
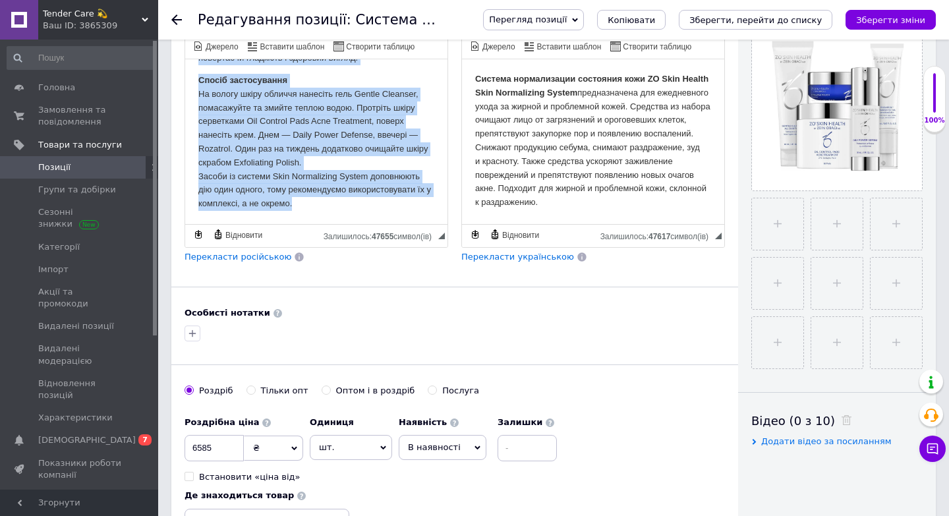
drag, startPoint x: 194, startPoint y: 76, endPoint x: 300, endPoint y: 405, distance: 345.0
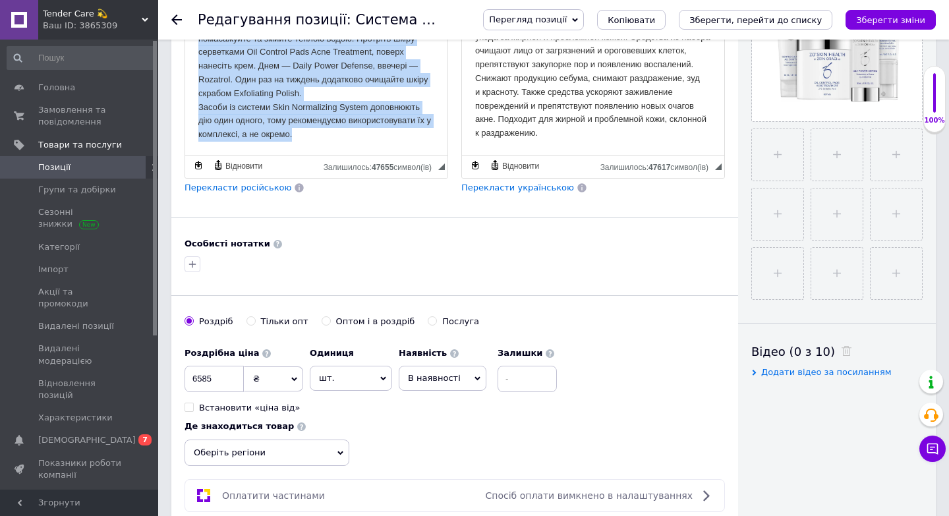
copy body "Loremip dolorsitamet conse adipi EL Sedd Eiusmo Temp Incididuntu Labore etdolor…"
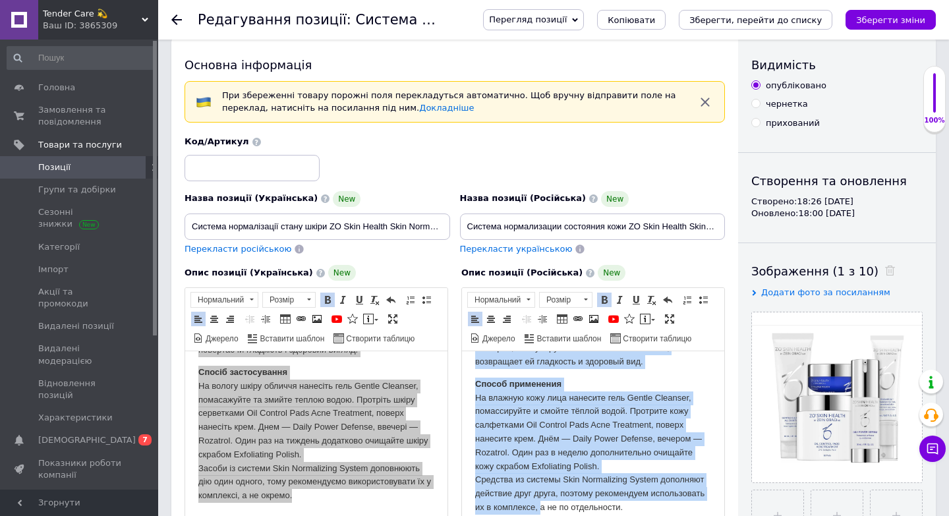
scroll to position [650, 0]
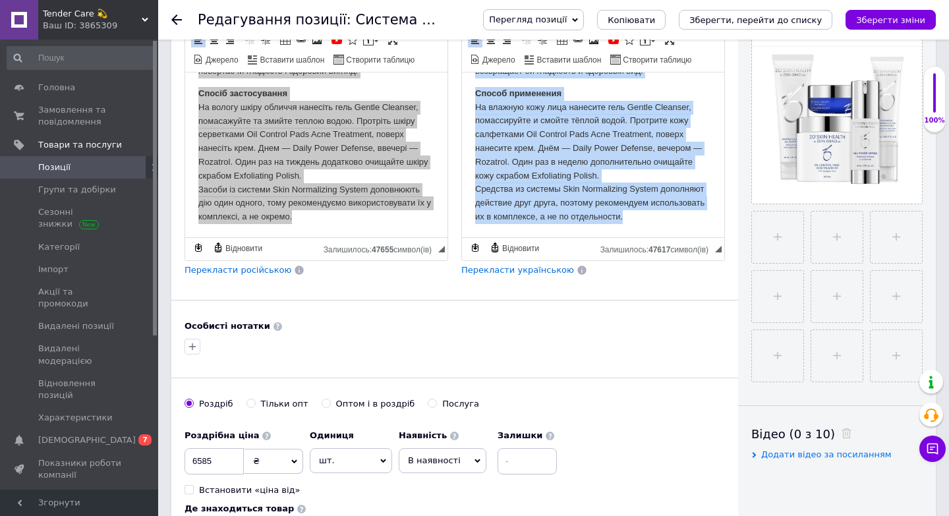
drag, startPoint x: 474, startPoint y: 90, endPoint x: 544, endPoint y: 237, distance: 162.2
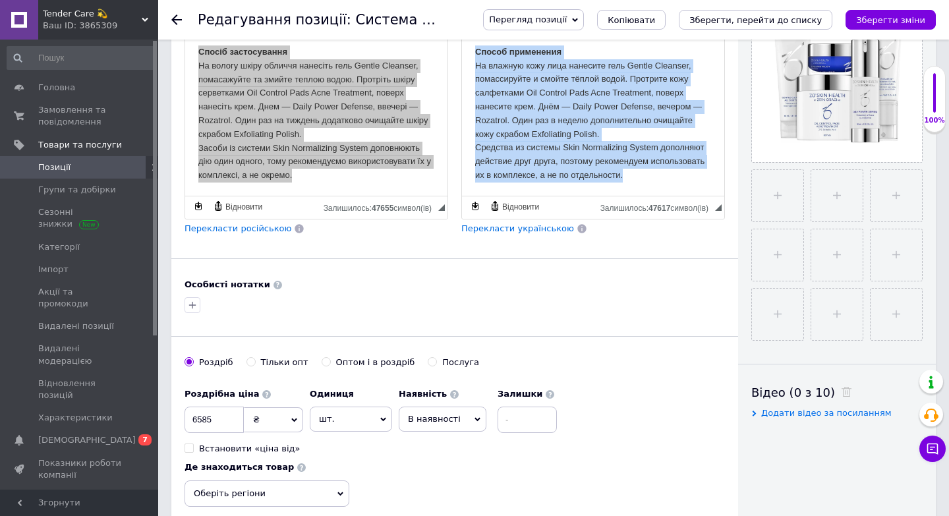
copy body "Loremip dolorsitamet consectet adip EL Sedd Eiusmo Temp Incididuntu Labore etdo…"
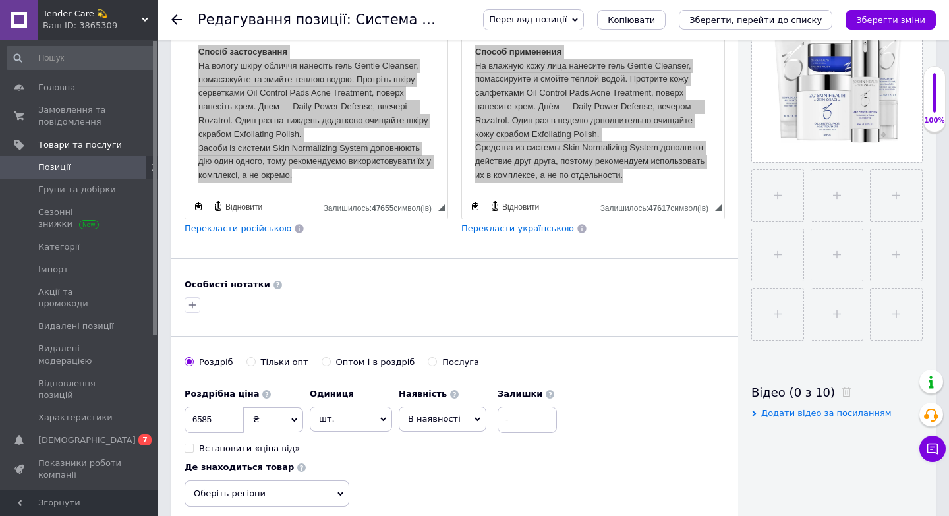
click at [71, 168] on span "Позиції" at bounding box center [80, 168] width 84 height 12
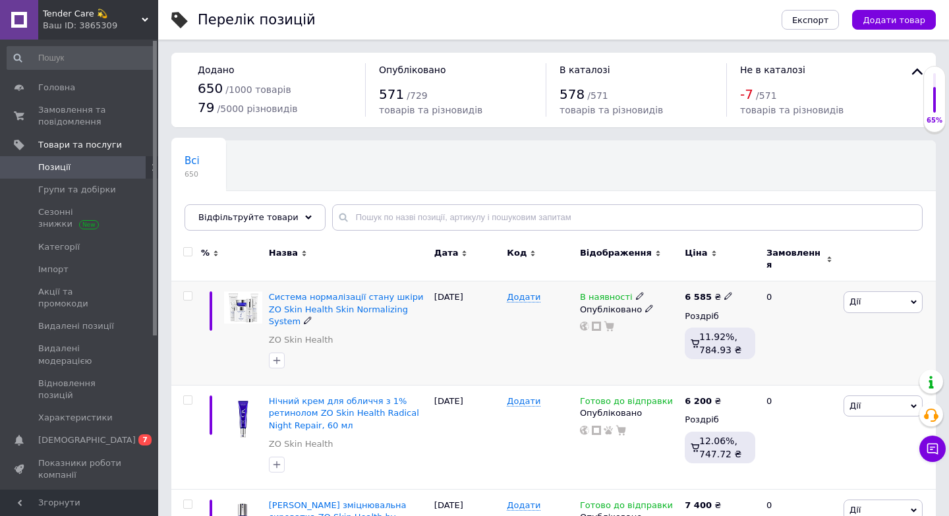
click at [589, 292] on span "В наявності" at bounding box center [606, 299] width 53 height 14
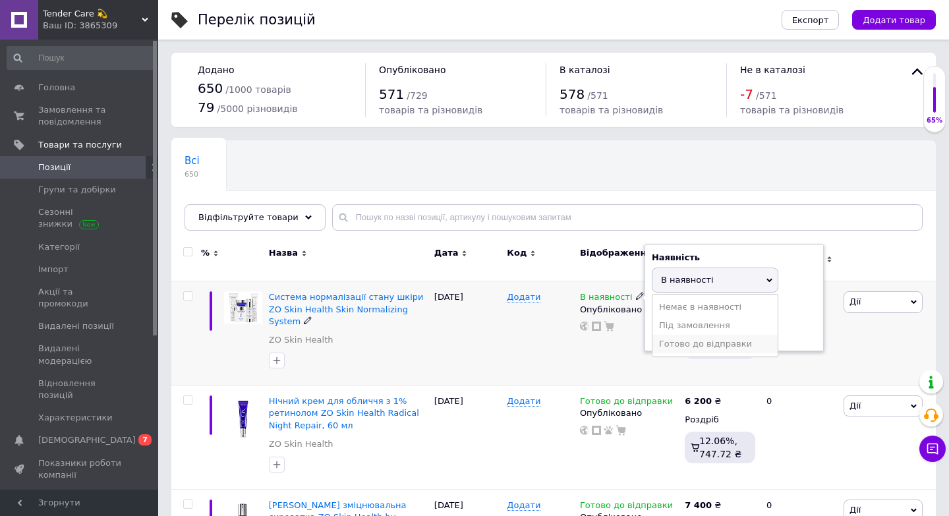
click at [711, 336] on li "Готово до відправки" at bounding box center [715, 344] width 125 height 18
click at [621, 356] on div "В наявності Наявність [PERSON_NAME] до відправки В наявності Немає в наявності …" at bounding box center [629, 334] width 105 height 104
